Goal: Task Accomplishment & Management: Complete application form

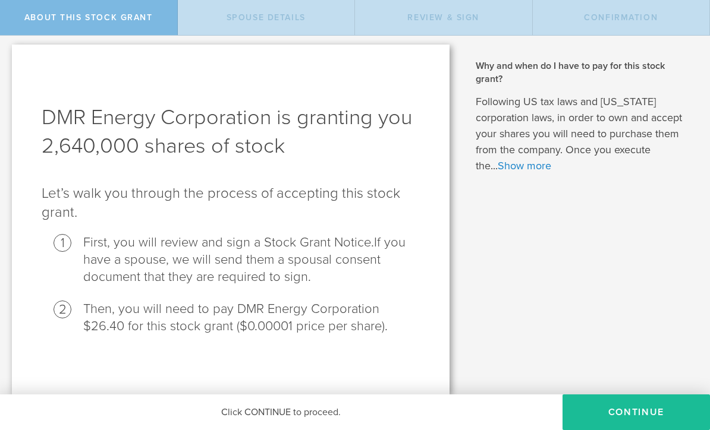
scroll to position [3, 0]
click at [597, 410] on button "CONTINUE" at bounding box center [635, 413] width 147 height 36
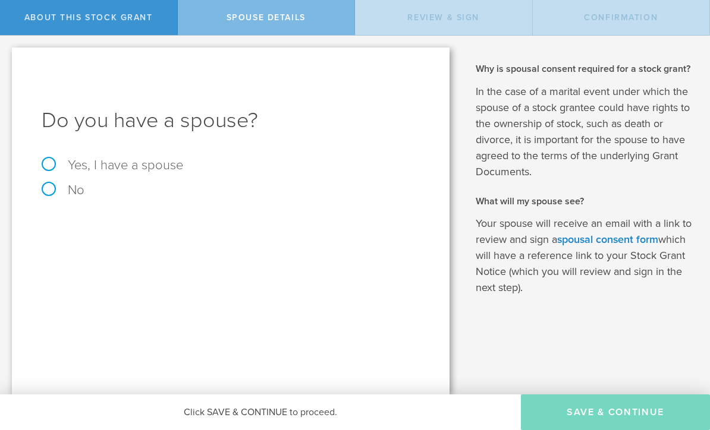
scroll to position [0, 0]
click at [50, 165] on label "Yes, I have a spouse" at bounding box center [231, 165] width 378 height 13
click at [8, 55] on input "Yes, I have a spouse" at bounding box center [4, 45] width 8 height 19
radio input "true"
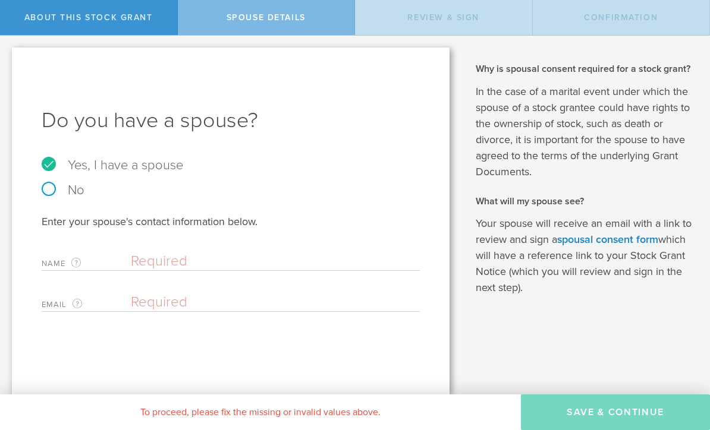
click at [206, 262] on input "text" at bounding box center [272, 262] width 283 height 18
type input "[PERSON_NAME]"
type input "d"
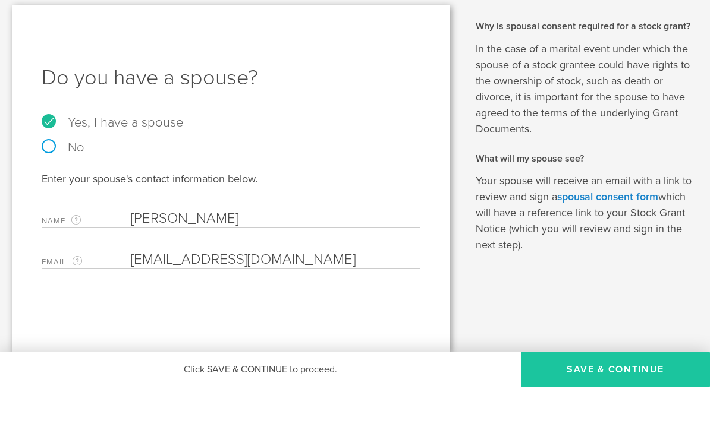
type input "[EMAIL_ADDRESS][DOMAIN_NAME]"
click at [577, 395] on button "Save & Continue" at bounding box center [615, 413] width 189 height 36
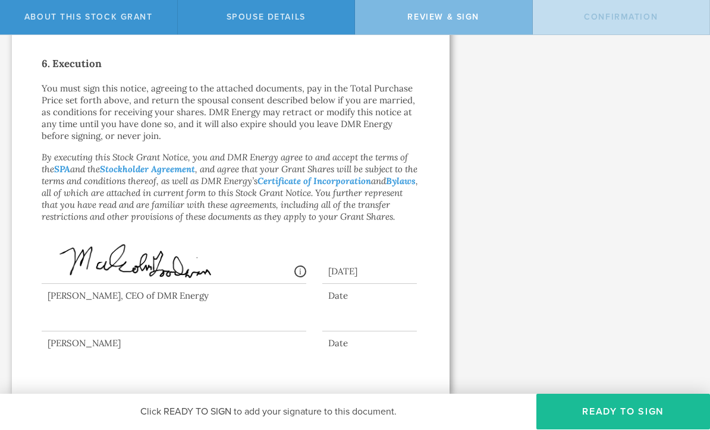
scroll to position [735, 0]
click at [91, 316] on div at bounding box center [174, 309] width 265 height 48
click at [651, 414] on button "Ready to Sign" at bounding box center [623, 413] width 174 height 36
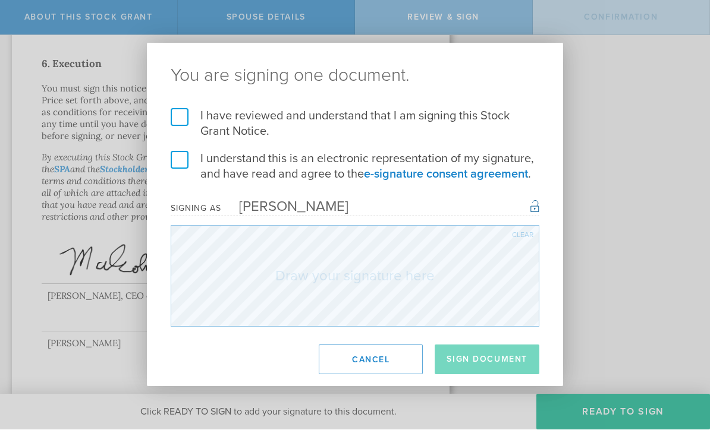
click at [180, 125] on label "I have reviewed and understand that I am signing this Stock Grant Notice." at bounding box center [355, 124] width 369 height 31
click at [0, 0] on input "I have reviewed and understand that I am signing this Stock Grant Notice." at bounding box center [0, 0] width 0 height 0
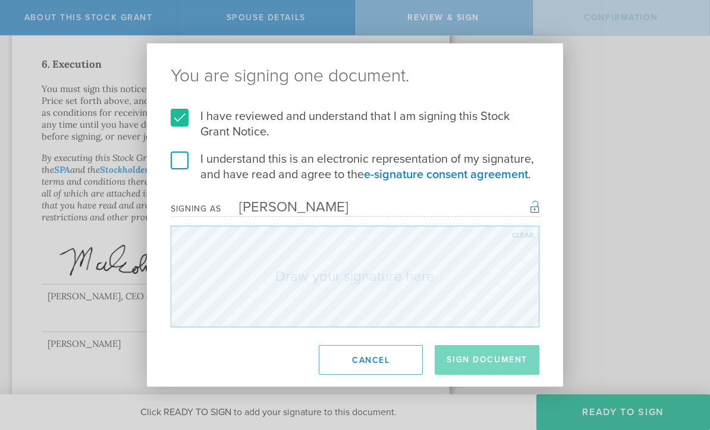
click at [186, 158] on label "I understand this is an electronic representation of my signature, and have rea…" at bounding box center [355, 167] width 369 height 31
click at [0, 0] on input "I understand this is an electronic representation of my signature, and have rea…" at bounding box center [0, 0] width 0 height 0
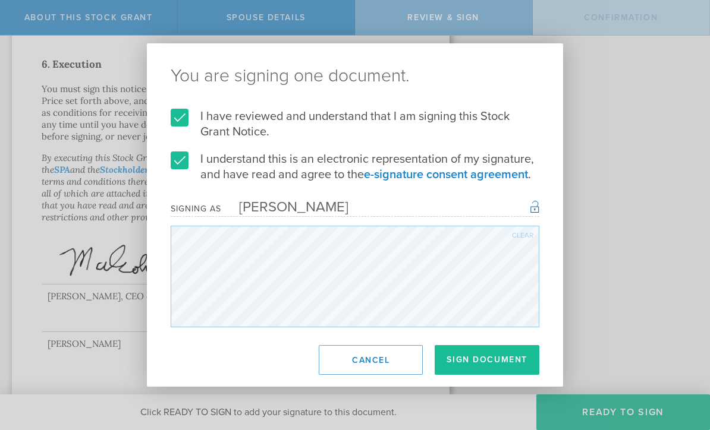
click at [525, 237] on div "Clear" at bounding box center [522, 235] width 21 height 7
click at [496, 362] on button "Sign Document" at bounding box center [487, 360] width 105 height 30
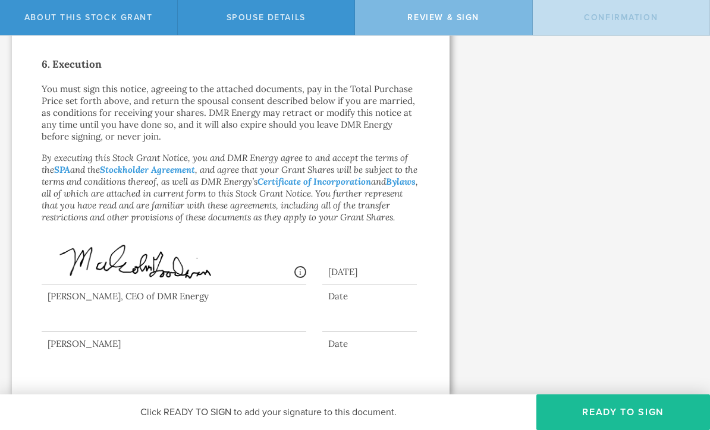
scroll to position [0, 0]
